Goal: Task Accomplishment & Management: Manage account settings

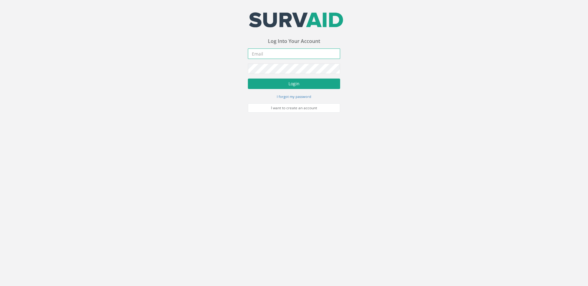
type input "[EMAIL_ADDRESS][DOMAIN_NAME]"
click at [281, 80] on button "Login" at bounding box center [294, 84] width 92 height 10
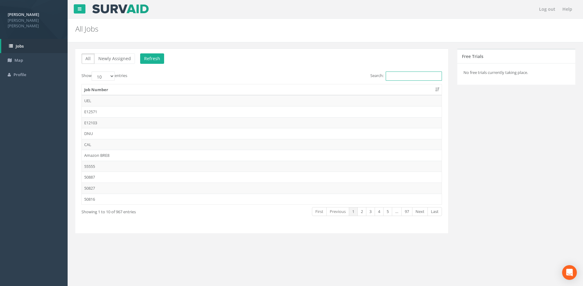
click at [394, 75] on input "Search:" at bounding box center [414, 76] width 56 height 9
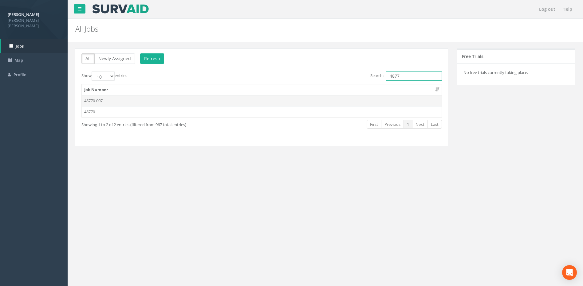
type input "4877"
click at [103, 101] on td "48770-007" at bounding box center [262, 100] width 360 height 11
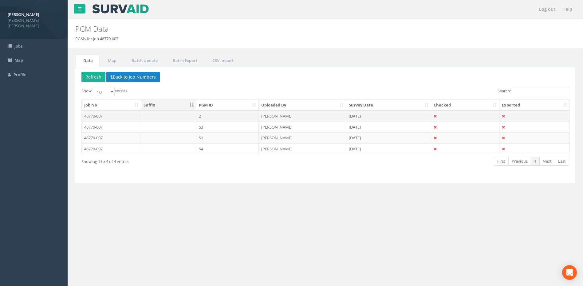
click at [90, 114] on td "48770-007" at bounding box center [111, 116] width 59 height 11
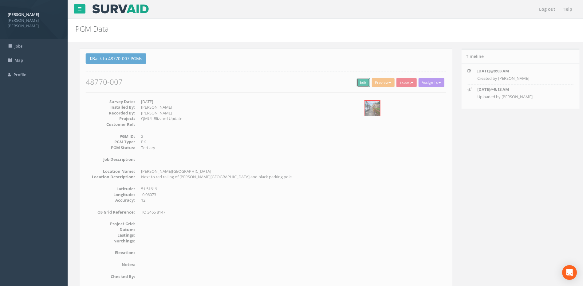
click at [357, 81] on link "Edit" at bounding box center [358, 82] width 13 height 9
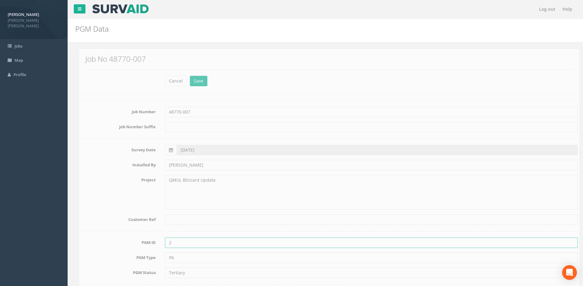
click at [167, 243] on input "2" at bounding box center [367, 243] width 413 height 10
type input "S2"
click at [194, 81] on button "Save" at bounding box center [195, 81] width 18 height 10
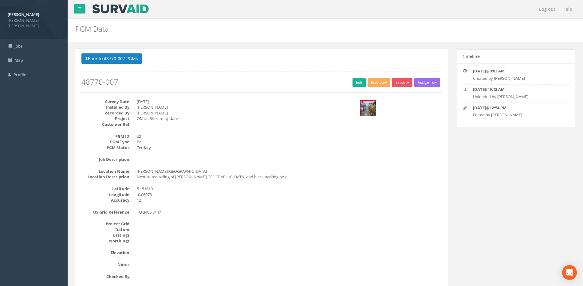
click at [226, 59] on p "Back to 48770-007 PGMs Back to Map" at bounding box center [261, 59] width 360 height 12
click at [353, 82] on link "Edit" at bounding box center [358, 82] width 13 height 9
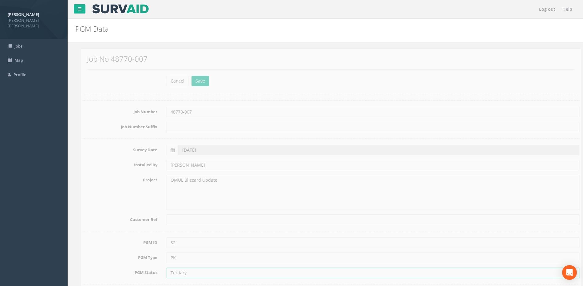
drag, startPoint x: 184, startPoint y: 272, endPoint x: 148, endPoint y: 274, distance: 35.7
click at [143, 271] on div "PGM Status Tertiary" at bounding box center [325, 273] width 506 height 10
type input "Arbitrary"
click at [190, 85] on button "Save" at bounding box center [195, 81] width 18 height 10
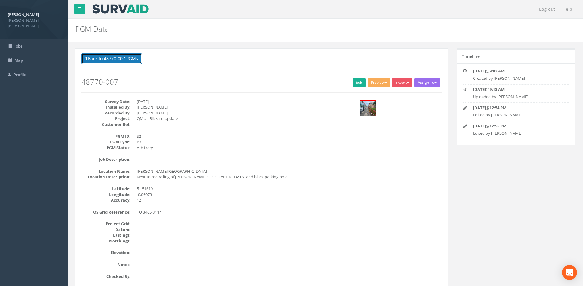
click at [96, 56] on button "Back to 48770-007 PGMs" at bounding box center [111, 58] width 61 height 10
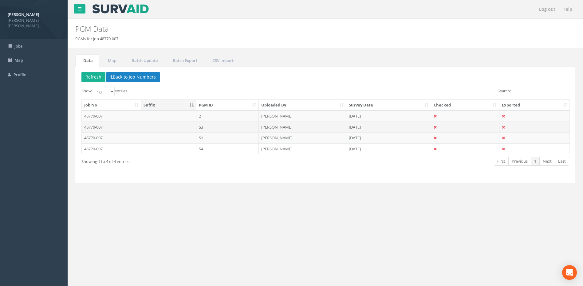
click at [108, 127] on td "48770-007" at bounding box center [111, 127] width 59 height 11
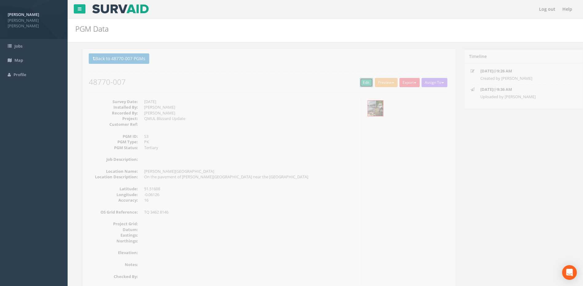
click at [354, 82] on link "Edit" at bounding box center [358, 82] width 13 height 9
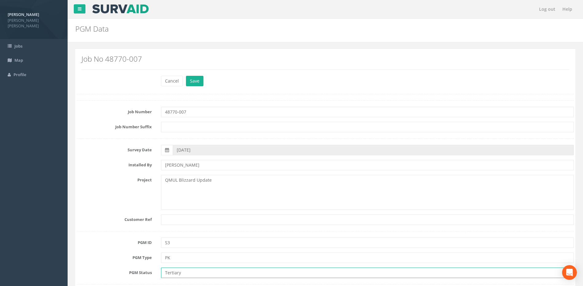
drag, startPoint x: 183, startPoint y: 273, endPoint x: 141, endPoint y: 272, distance: 41.5
click at [141, 272] on div "PGM Status Tertiary" at bounding box center [325, 273] width 506 height 10
type input "Arbitrary"
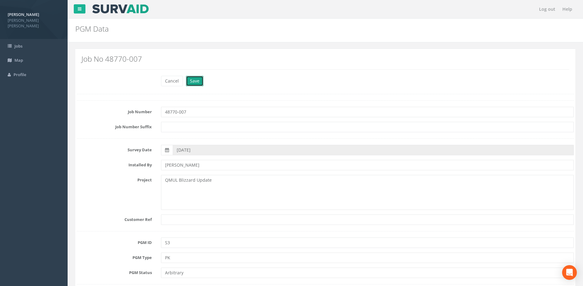
click at [193, 80] on button "Save" at bounding box center [195, 81] width 18 height 10
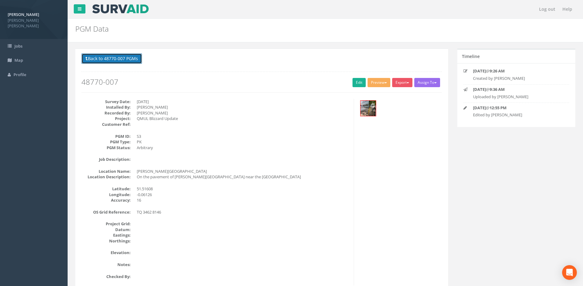
click at [100, 61] on button "Back to 48770-007 PGMs" at bounding box center [111, 58] width 61 height 10
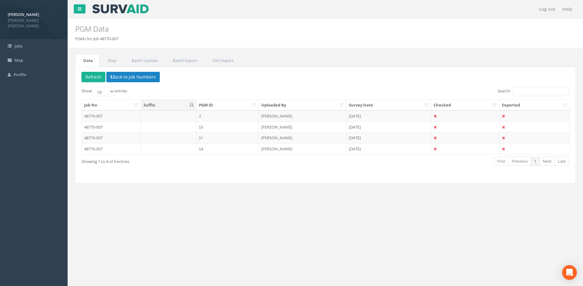
click at [98, 136] on td "48770-007" at bounding box center [111, 137] width 59 height 11
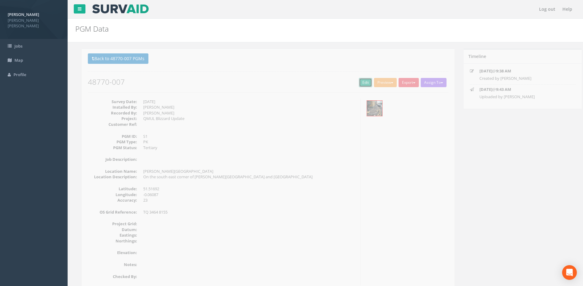
click at [357, 82] on link "Edit" at bounding box center [358, 82] width 13 height 9
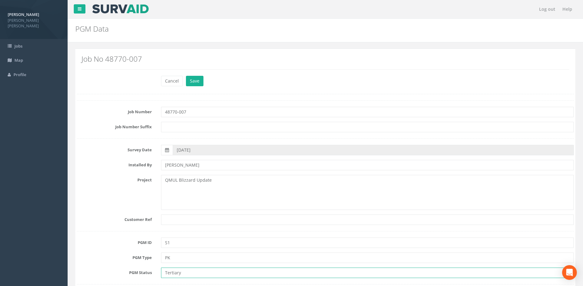
drag, startPoint x: 188, startPoint y: 275, endPoint x: 158, endPoint y: 270, distance: 30.6
click at [158, 270] on div "Tertiary" at bounding box center [367, 273] width 422 height 10
paste input "Arbitr"
type input "Arbitrary"
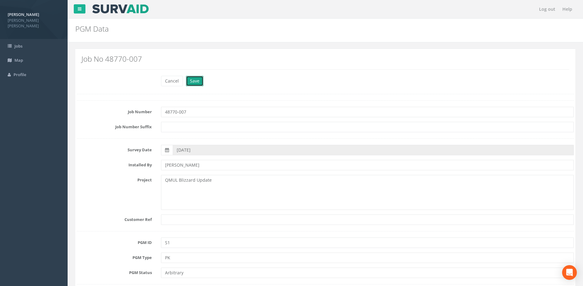
click at [193, 81] on button "Save" at bounding box center [195, 81] width 18 height 10
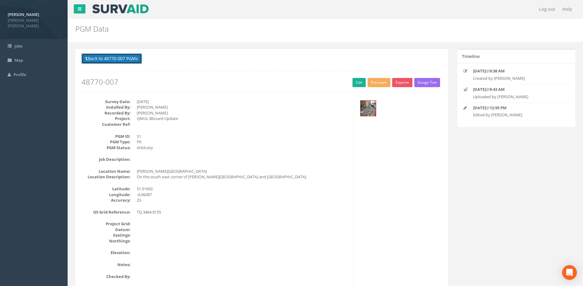
click at [121, 60] on button "Back to 48770-007 PGMs" at bounding box center [111, 58] width 61 height 10
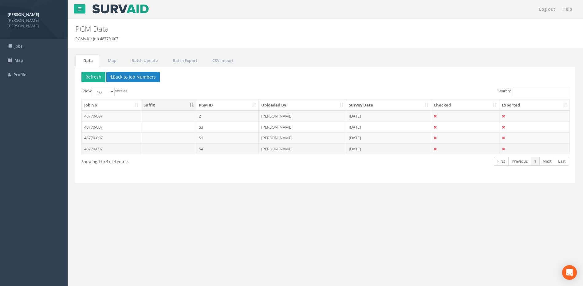
click at [87, 147] on td "48770-007" at bounding box center [111, 149] width 59 height 11
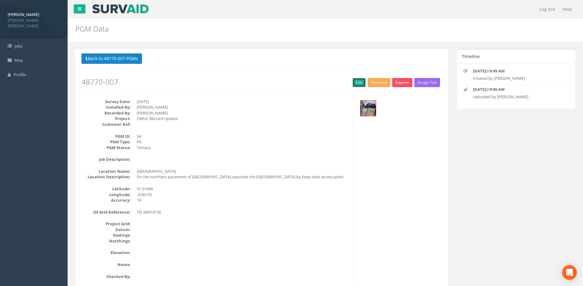
click at [356, 81] on link "Edit" at bounding box center [358, 82] width 13 height 9
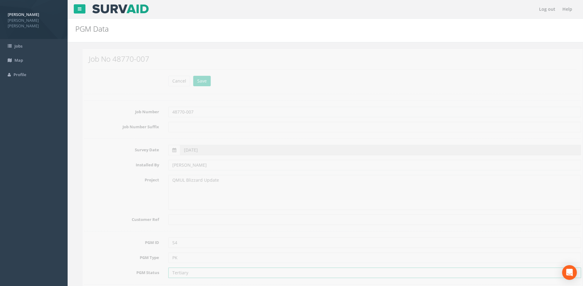
drag, startPoint x: 180, startPoint y: 270, endPoint x: 151, endPoint y: 268, distance: 28.7
click at [151, 268] on div "PGM Status Tertiary" at bounding box center [325, 273] width 506 height 10
paste input "Arbitr"
type input "Arbitrary"
click at [195, 81] on button "Save" at bounding box center [195, 81] width 18 height 10
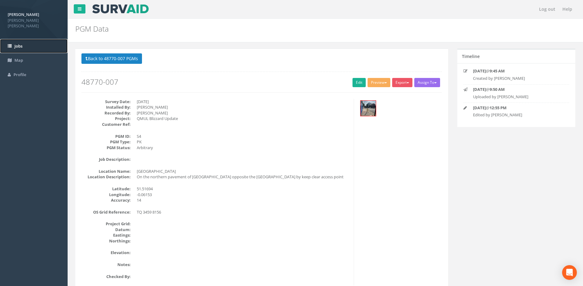
click at [15, 43] on span "Jobs" at bounding box center [18, 46] width 8 height 6
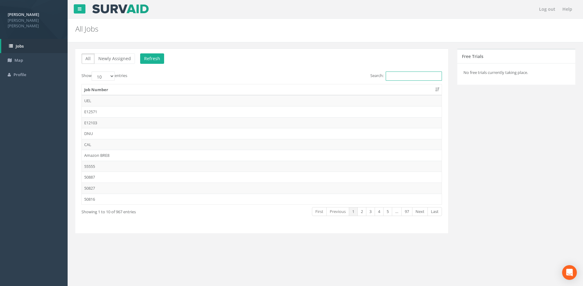
click at [394, 76] on input "Search:" at bounding box center [414, 76] width 56 height 9
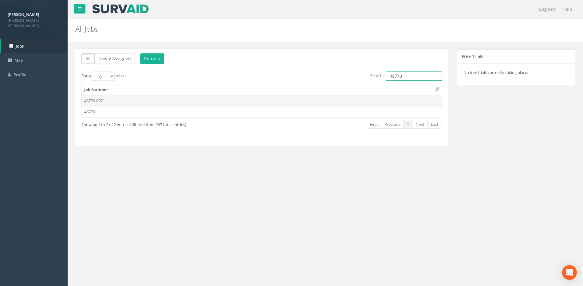
type input "48770"
click at [99, 102] on td "48770-007" at bounding box center [262, 100] width 360 height 11
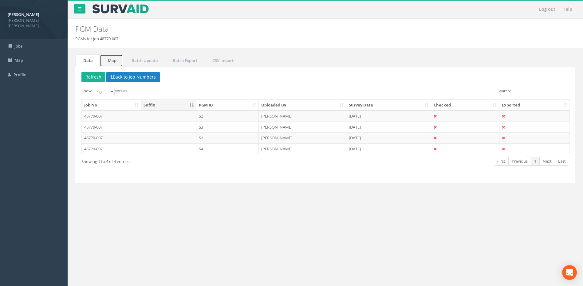
click at [108, 61] on link "Map" at bounding box center [111, 60] width 23 height 13
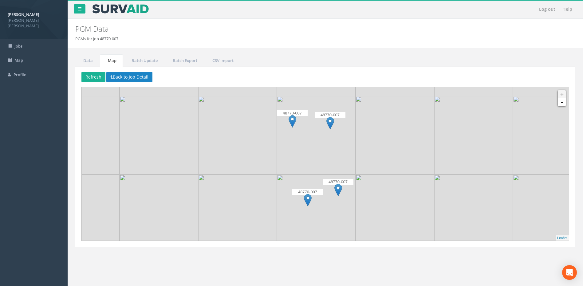
drag, startPoint x: 291, startPoint y: 166, endPoint x: 283, endPoint y: 168, distance: 8.4
click at [283, 168] on img at bounding box center [316, 135] width 79 height 79
click at [219, 60] on link "CSV Import" at bounding box center [222, 60] width 36 height 13
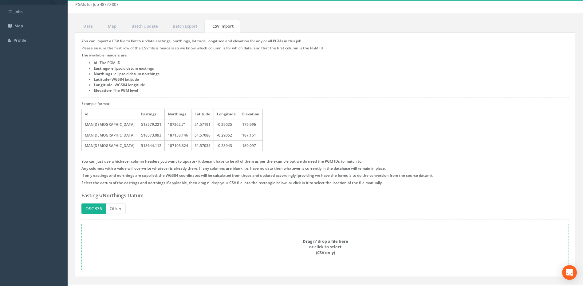
scroll to position [45, 0]
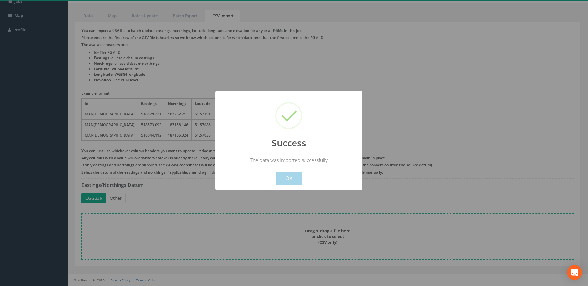
click at [282, 177] on button "OK" at bounding box center [288, 179] width 27 height 14
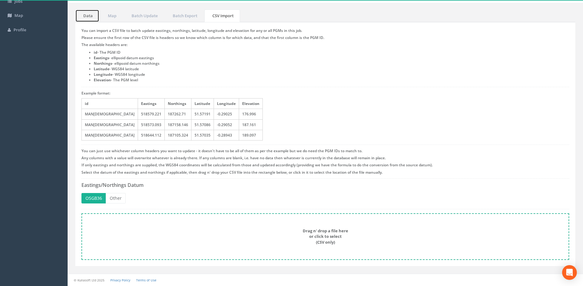
click at [86, 14] on link "Data" at bounding box center [87, 16] width 24 height 13
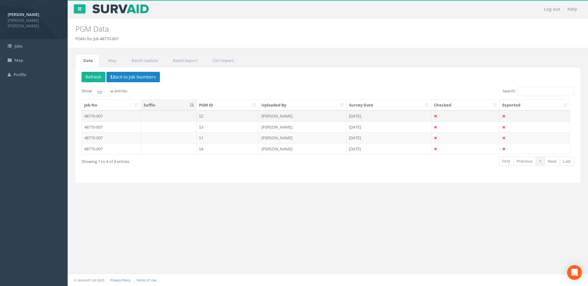
click at [101, 114] on td "48770-007" at bounding box center [111, 116] width 59 height 11
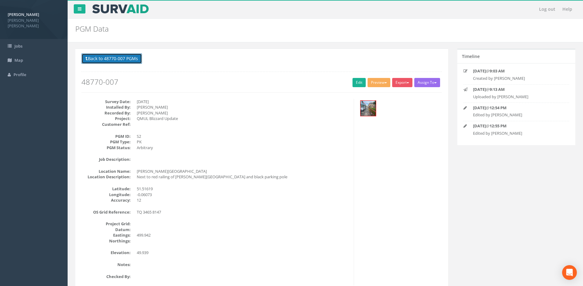
drag, startPoint x: 109, startPoint y: 57, endPoint x: 113, endPoint y: 57, distance: 4.0
click at [109, 57] on button "Back to 48770-007 PGMs" at bounding box center [111, 58] width 61 height 10
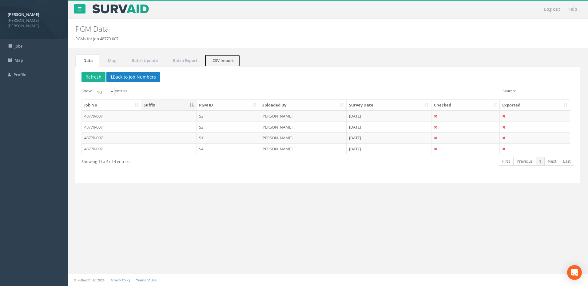
click at [227, 60] on link "CSV Import" at bounding box center [222, 60] width 36 height 13
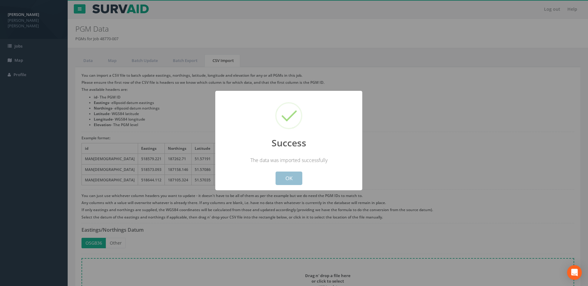
click at [287, 181] on button "OK" at bounding box center [288, 179] width 27 height 14
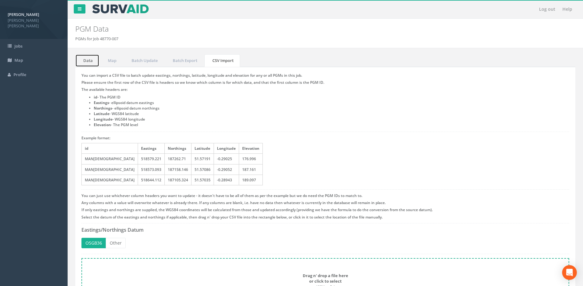
click at [89, 60] on link "Data" at bounding box center [87, 60] width 24 height 13
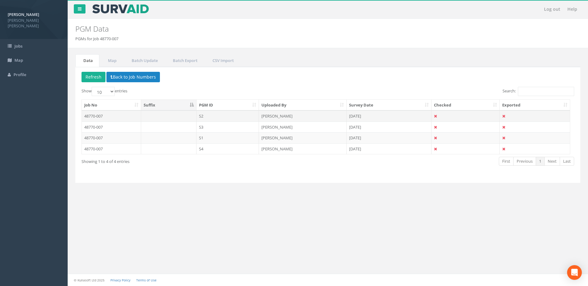
click at [96, 117] on td "48770-007" at bounding box center [111, 116] width 59 height 11
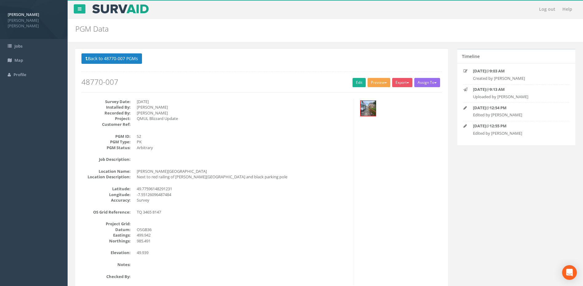
click at [375, 80] on button "Preview" at bounding box center [379, 82] width 23 height 9
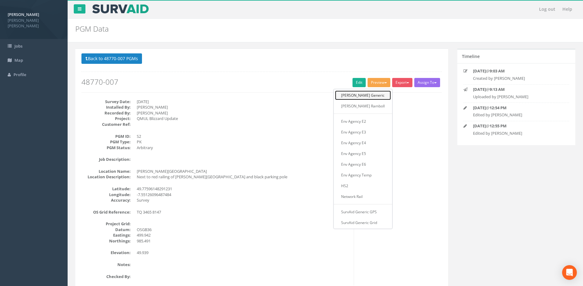
click at [364, 92] on link "[PERSON_NAME] Generic" at bounding box center [363, 96] width 56 height 10
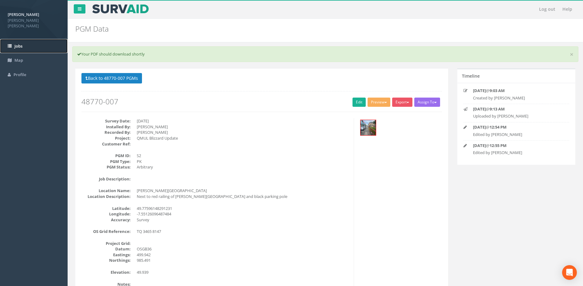
click at [24, 44] on link "Jobs" at bounding box center [34, 46] width 68 height 14
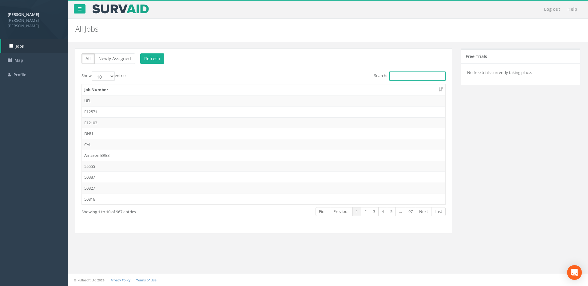
click at [407, 77] on input "Search:" at bounding box center [417, 76] width 56 height 9
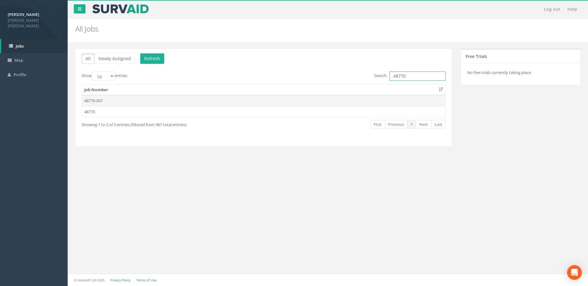
type input "48770"
click at [154, 100] on td "48770-007" at bounding box center [263, 100] width 363 height 11
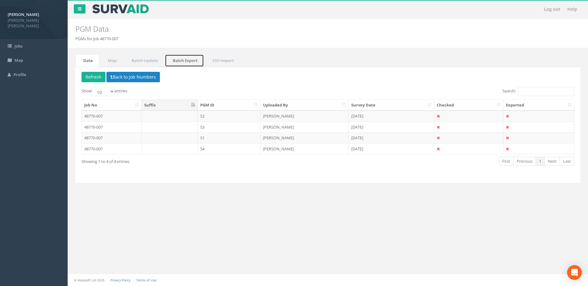
click at [186, 58] on link "Batch Export" at bounding box center [184, 60] width 39 height 13
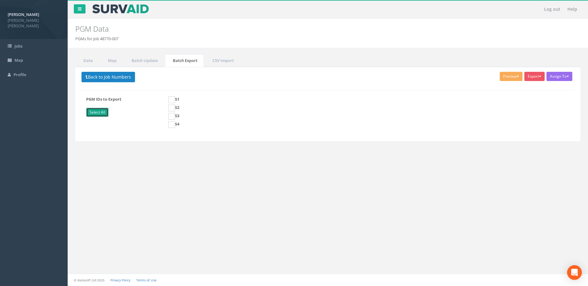
click at [104, 113] on link "Select All" at bounding box center [97, 112] width 22 height 9
checkbox input "true"
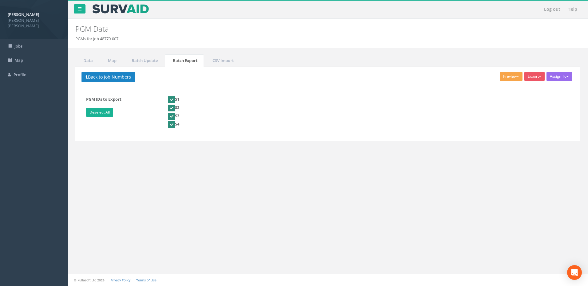
click at [510, 74] on button "Preview" at bounding box center [510, 76] width 23 height 9
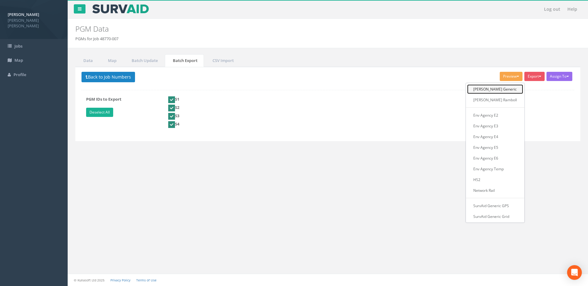
click at [498, 87] on link "[PERSON_NAME] Generic" at bounding box center [495, 90] width 56 height 10
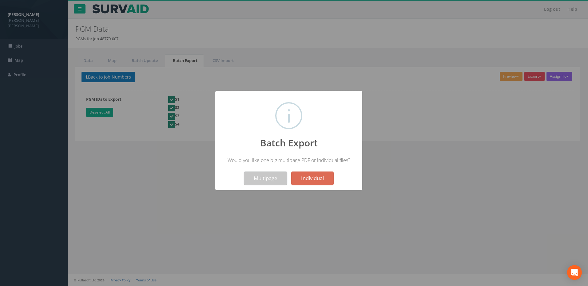
click at [267, 176] on button "Multipage" at bounding box center [265, 179] width 43 height 14
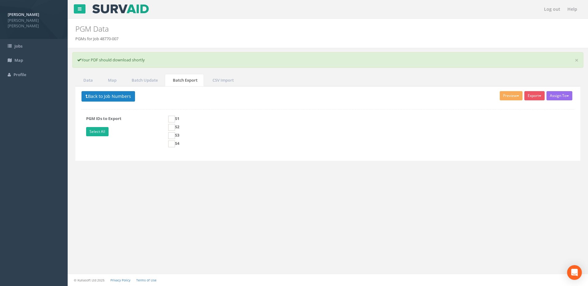
click at [336, 221] on div "Log out Help PGM Data PGMs for Job 48770-007 × There was an error fetching the …" at bounding box center [328, 143] width 520 height 286
click at [115, 79] on link "Map" at bounding box center [111, 80] width 23 height 13
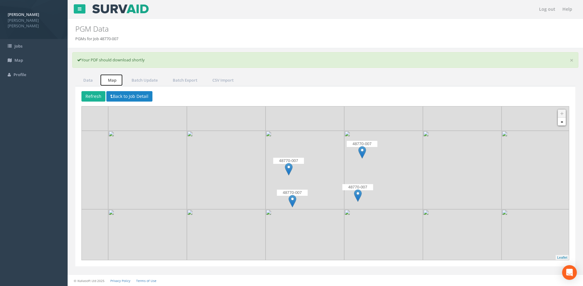
scroll to position [0, 0]
click at [564, 120] on link "-" at bounding box center [562, 121] width 8 height 8
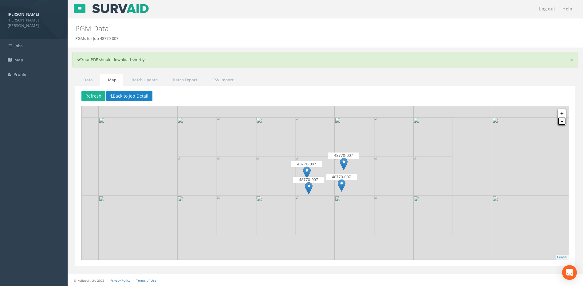
click at [564, 120] on link "-" at bounding box center [562, 121] width 8 height 8
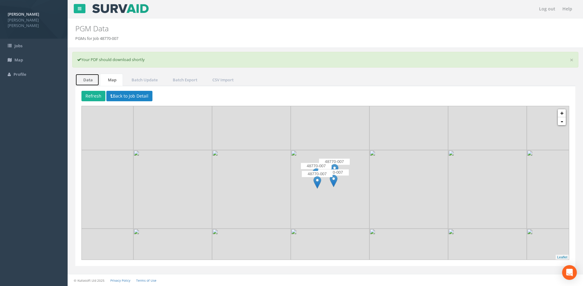
click at [81, 80] on link "Data" at bounding box center [87, 80] width 24 height 13
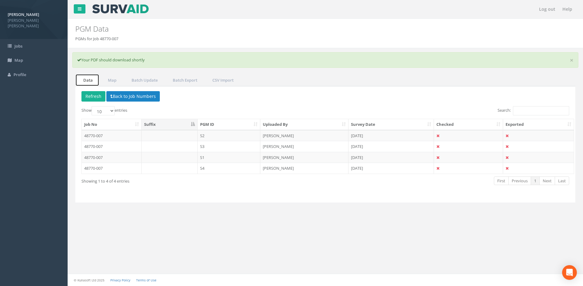
scroll to position [0, 0]
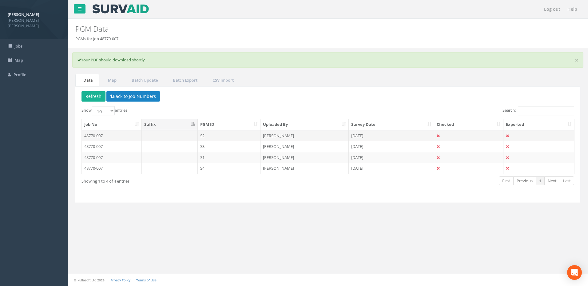
click at [104, 136] on td "48770-007" at bounding box center [112, 135] width 60 height 11
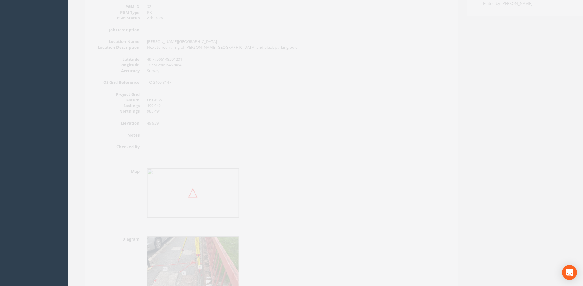
scroll to position [184, 0]
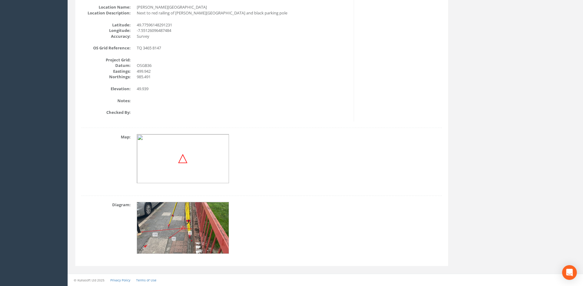
click at [377, 170] on div "Map:" at bounding box center [262, 161] width 370 height 55
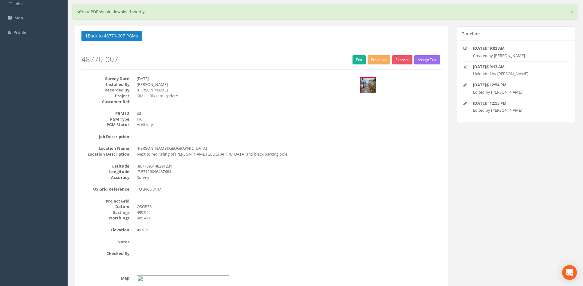
scroll to position [40, 0]
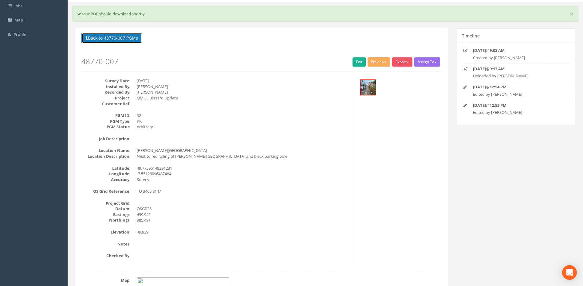
click at [101, 35] on button "Back to 48770-007 PGMs" at bounding box center [111, 38] width 61 height 10
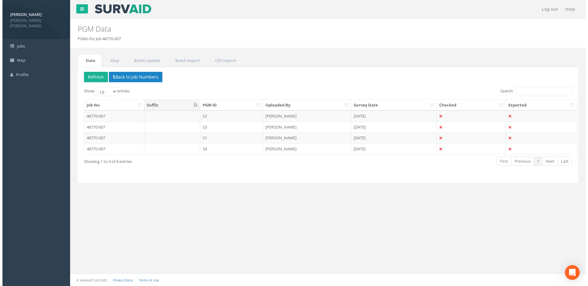
scroll to position [0, 0]
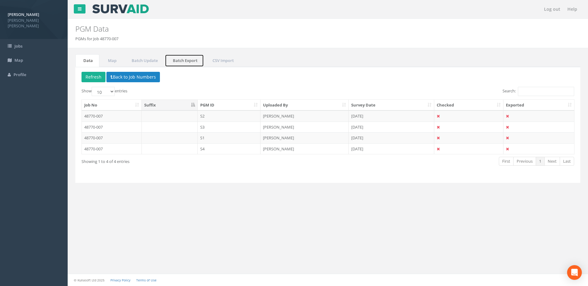
click at [189, 60] on link "Batch Export" at bounding box center [184, 60] width 39 height 13
